Goal: Find specific page/section: Find specific page/section

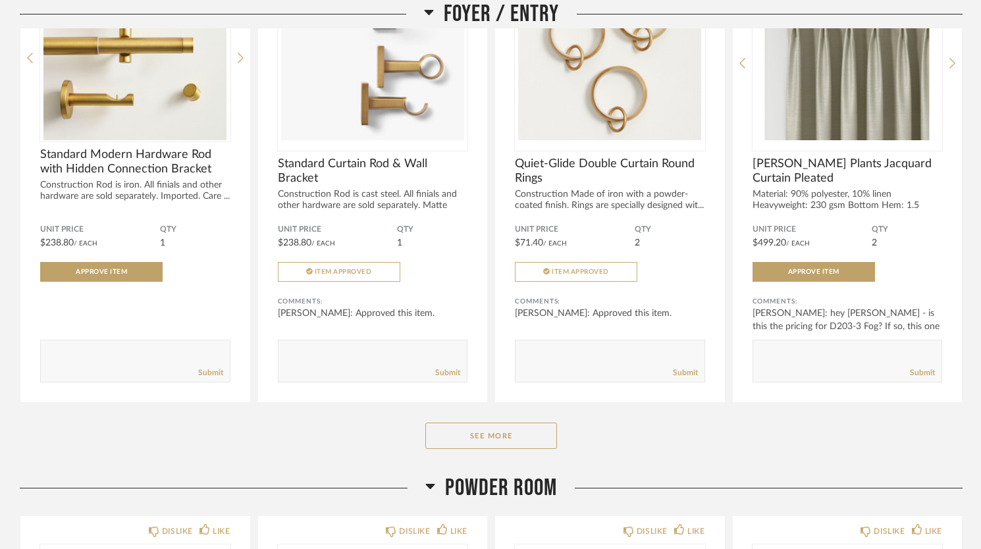
scroll to position [298, 0]
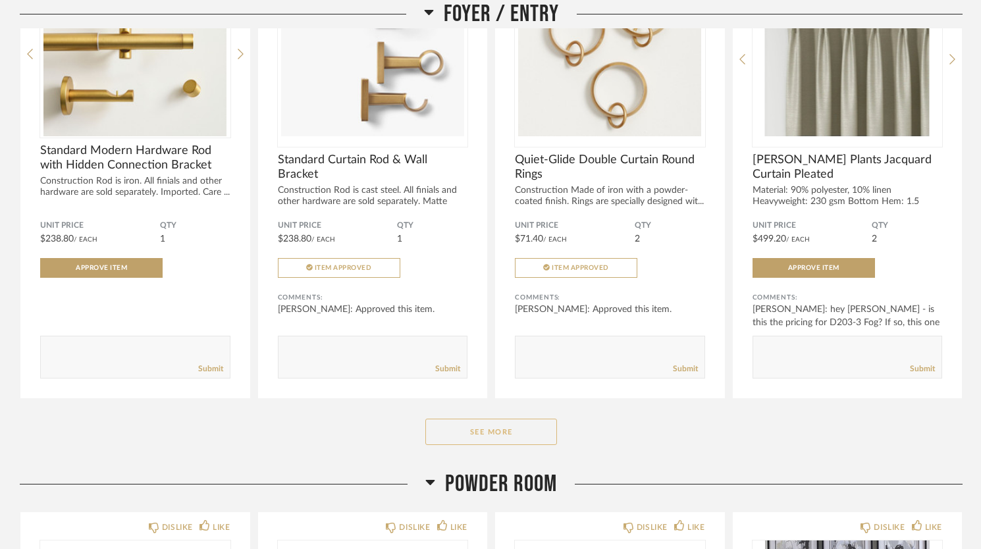
click at [476, 427] on button "See More" at bounding box center [491, 432] width 132 height 26
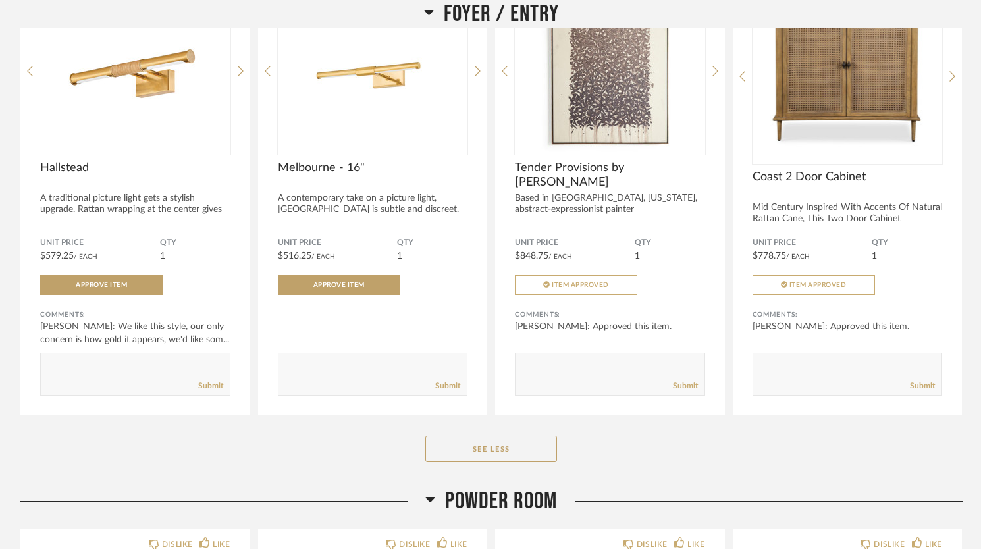
scroll to position [1237, 0]
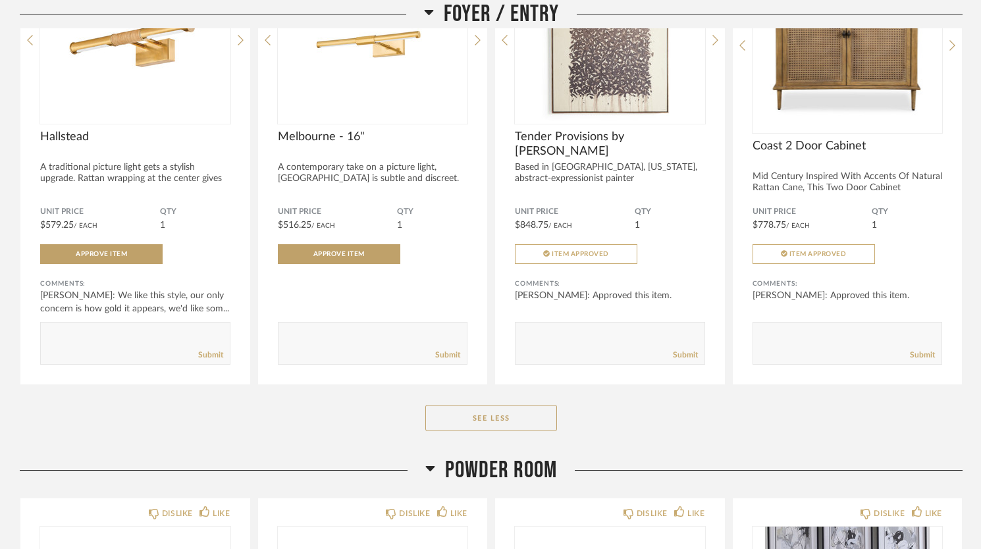
drag, startPoint x: 863, startPoint y: 339, endPoint x: 766, endPoint y: 420, distance: 126.1
click at [766, 420] on div "See Less" at bounding box center [491, 418] width 942 height 26
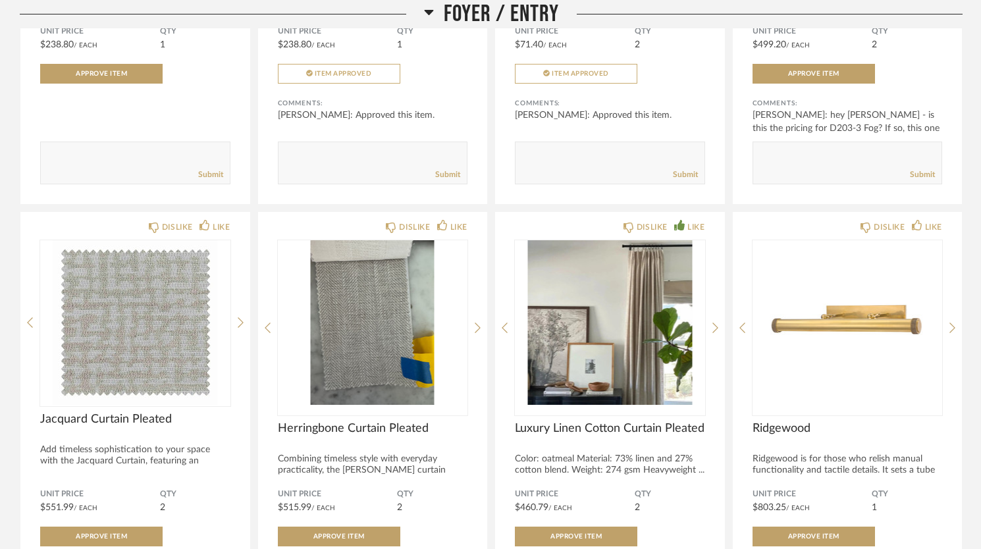
scroll to position [494, 0]
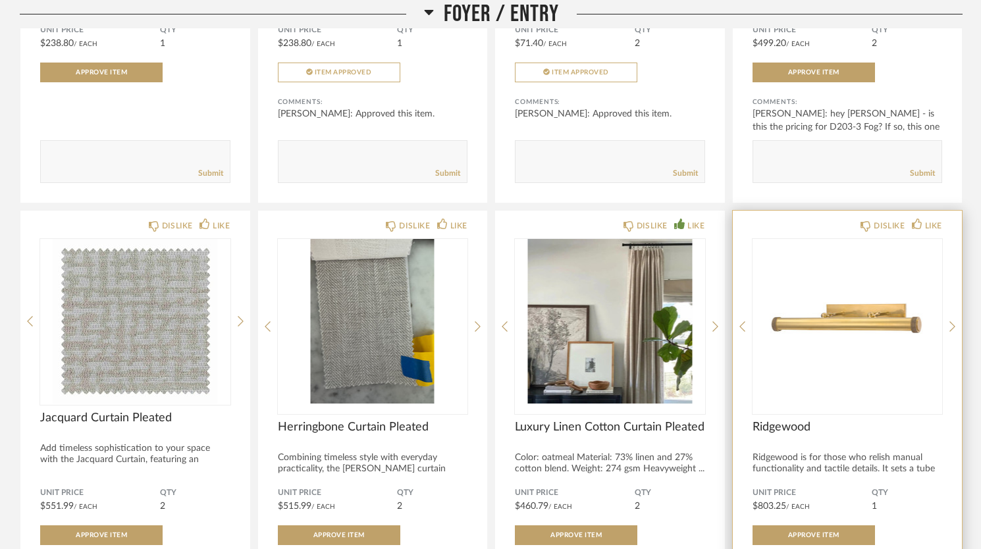
click at [870, 316] on img "0" at bounding box center [847, 321] width 190 height 165
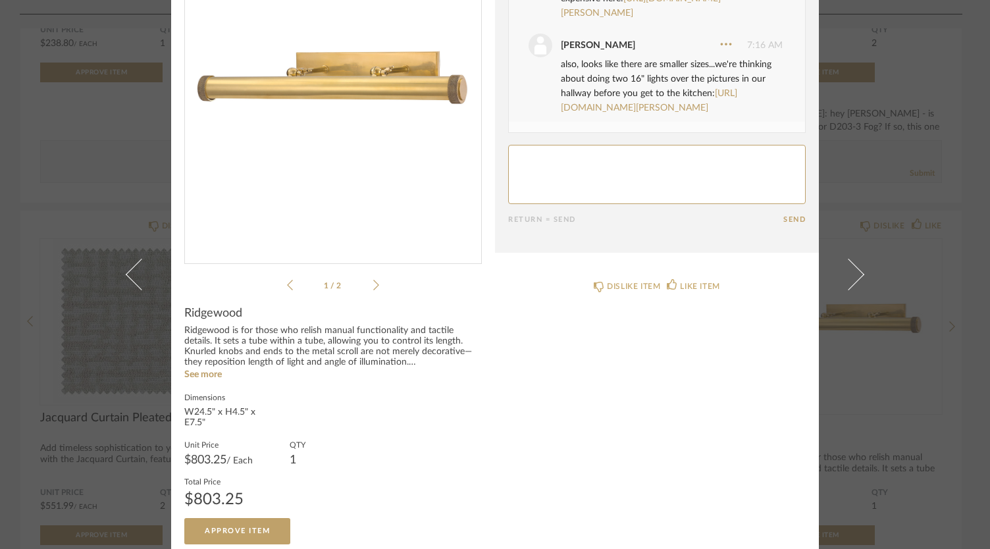
scroll to position [0, 0]
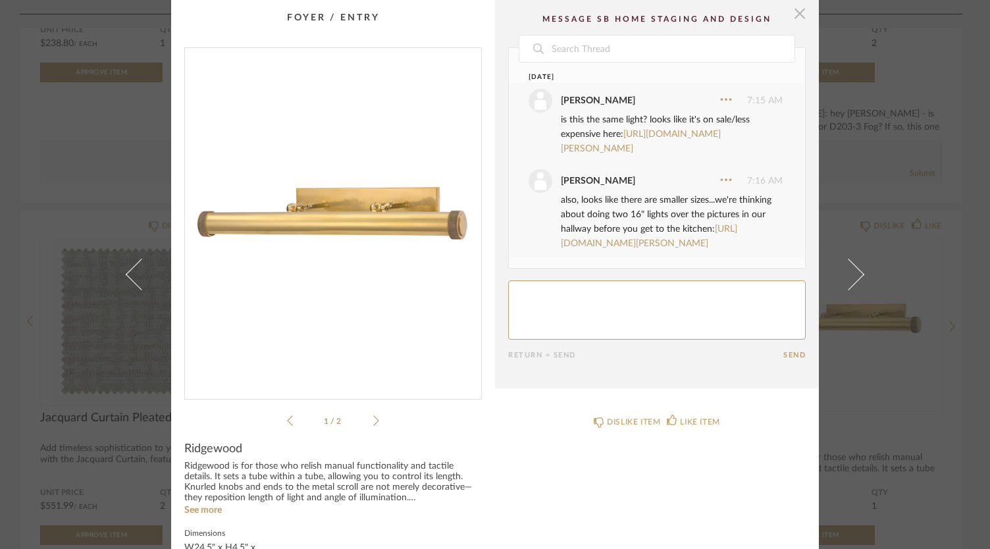
click at [793, 15] on span "button" at bounding box center [799, 13] width 26 height 26
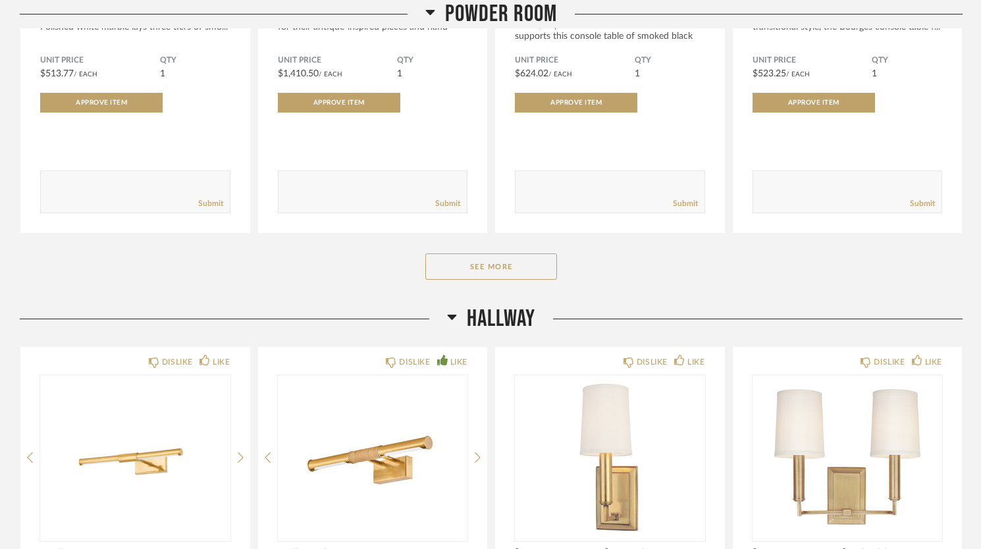
scroll to position [1959, 0]
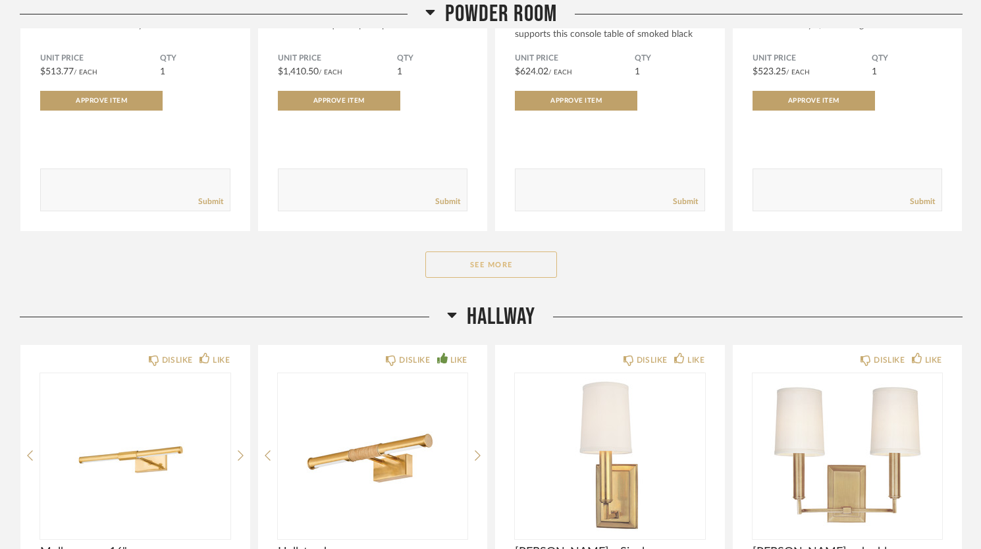
click at [495, 259] on button "See More" at bounding box center [491, 264] width 132 height 26
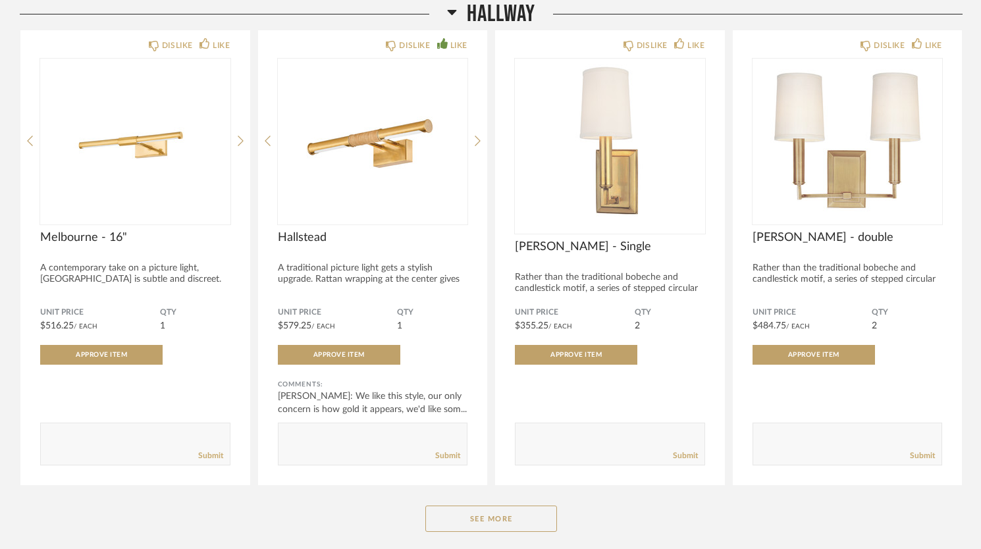
scroll to position [4211, 0]
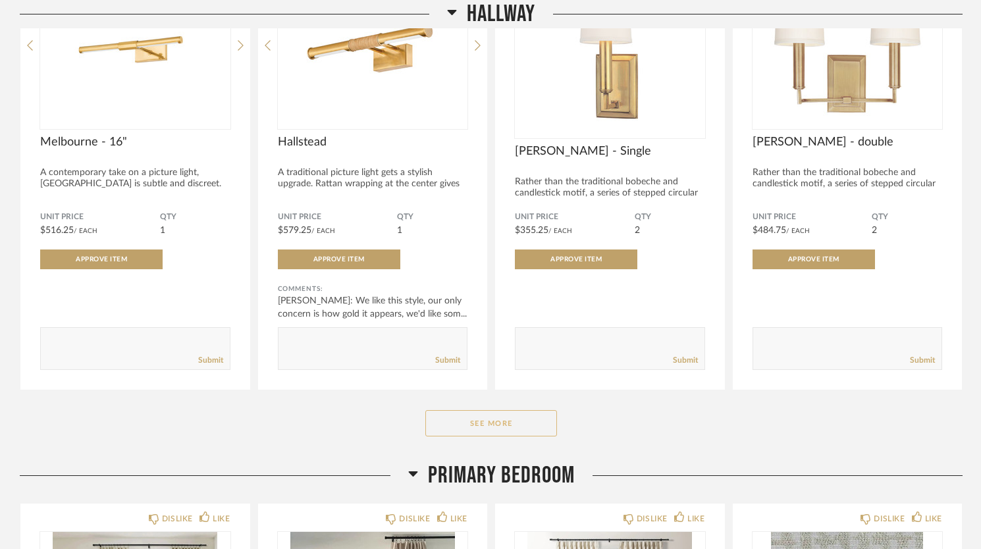
click at [495, 428] on button "See More" at bounding box center [491, 423] width 132 height 26
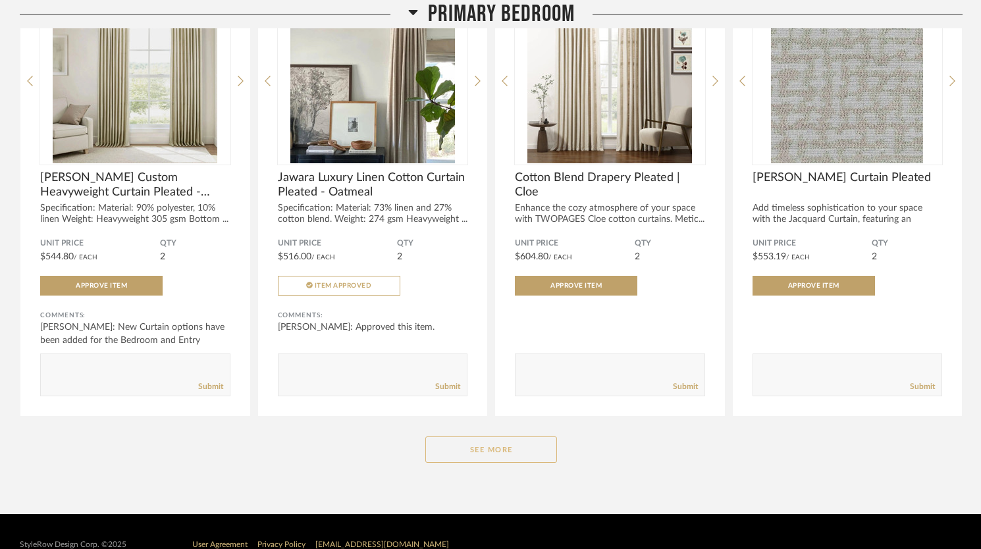
scroll to position [5197, 0]
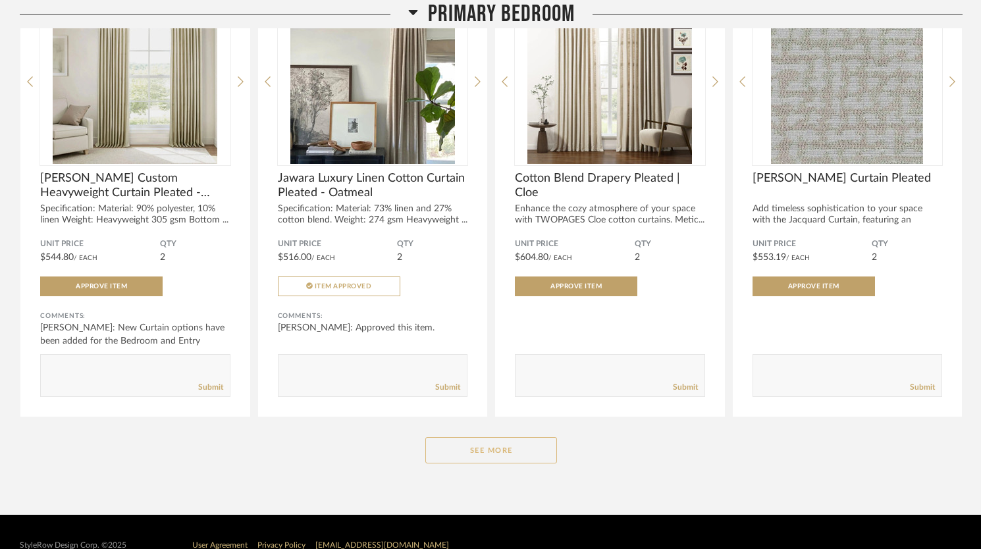
click at [483, 447] on button "See More" at bounding box center [491, 450] width 132 height 26
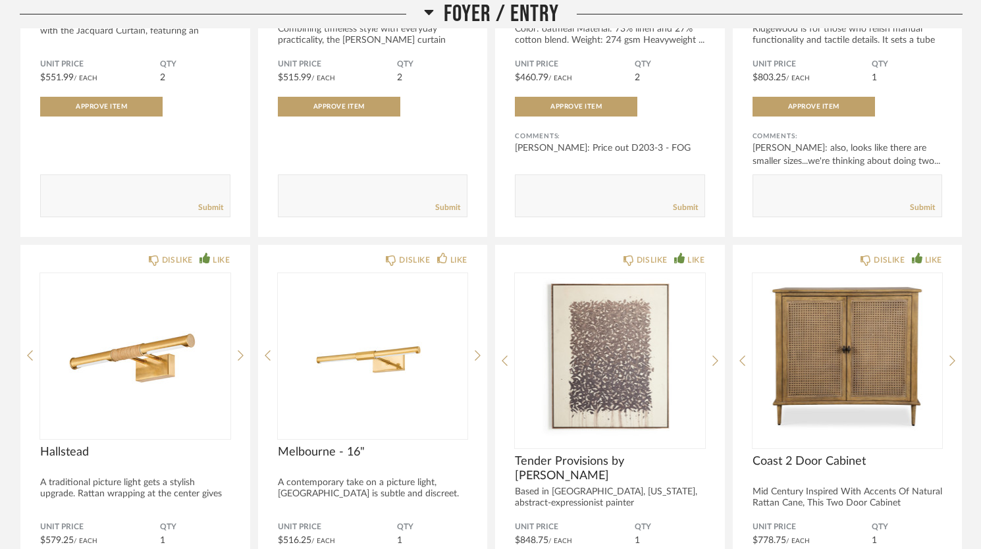
scroll to position [0, 0]
